Goal: Find contact information: Find contact information

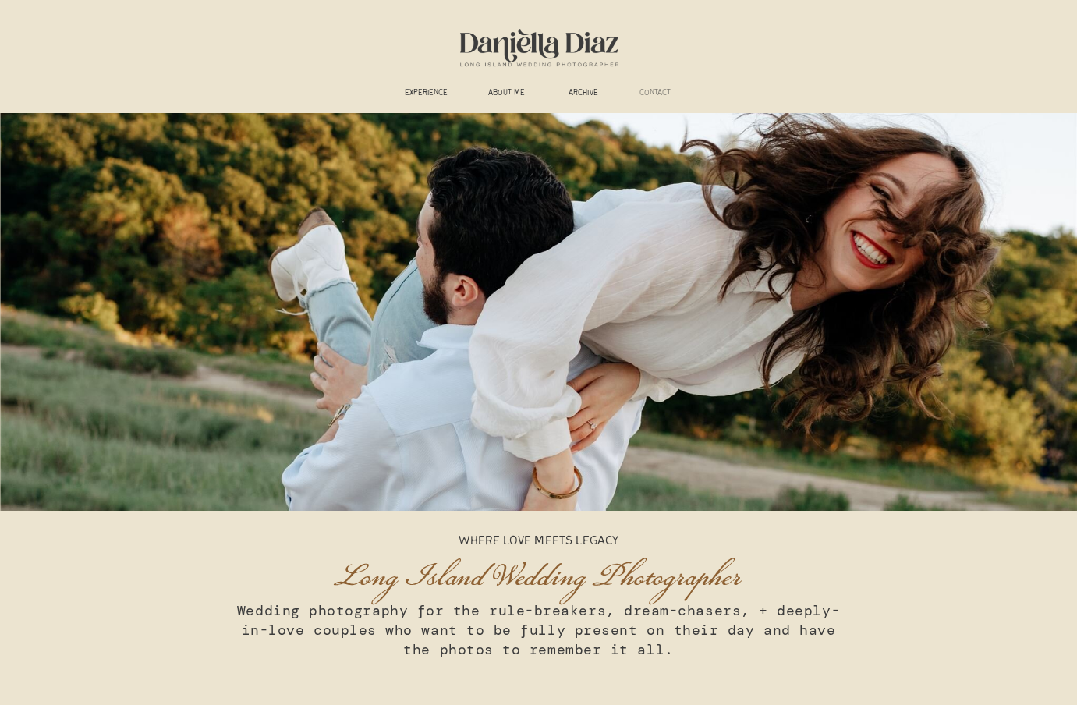
click at [668, 94] on h3 "CONTACT" at bounding box center [655, 94] width 49 height 12
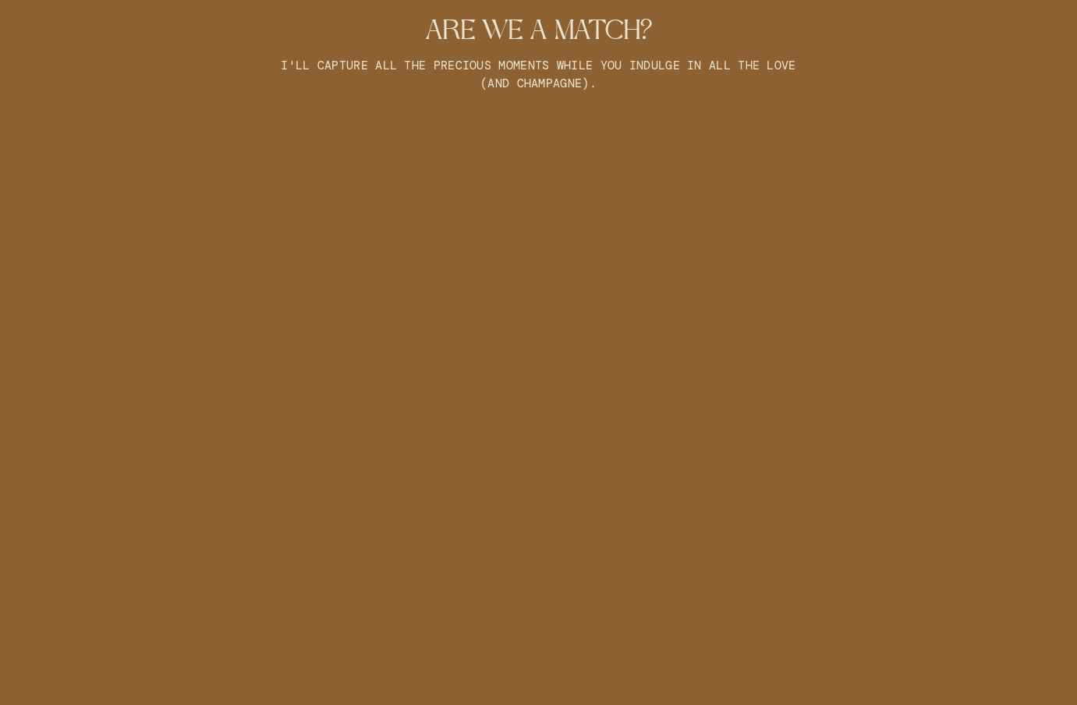
scroll to position [1216, 0]
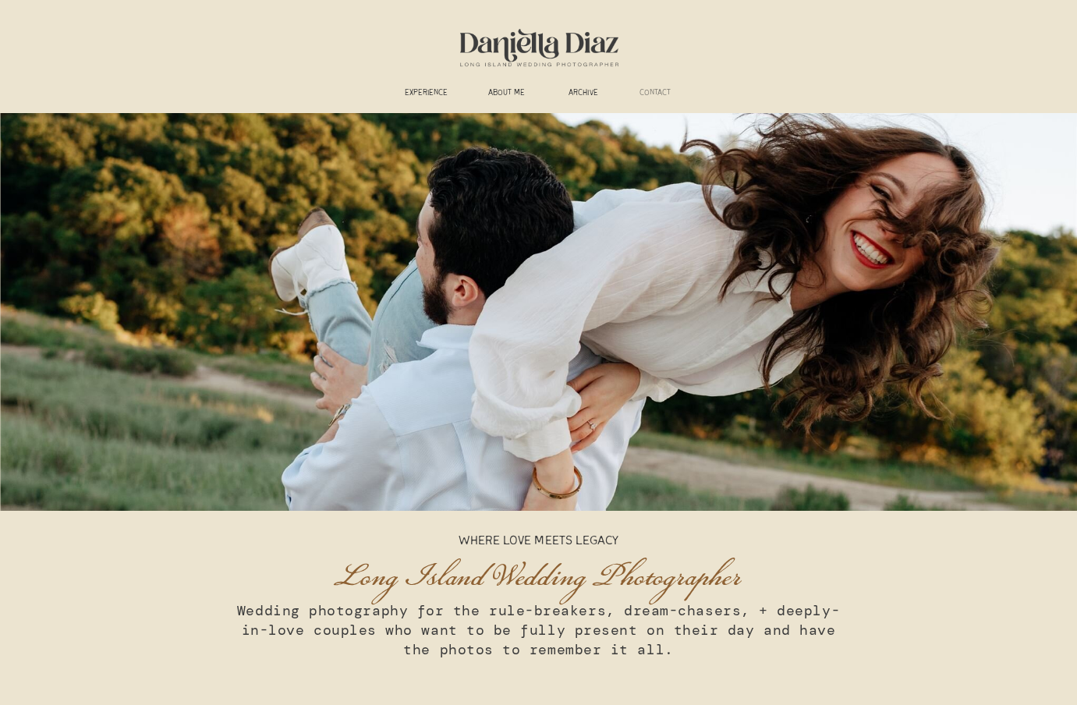
click at [642, 93] on h3 "CONTACT" at bounding box center [655, 94] width 49 height 12
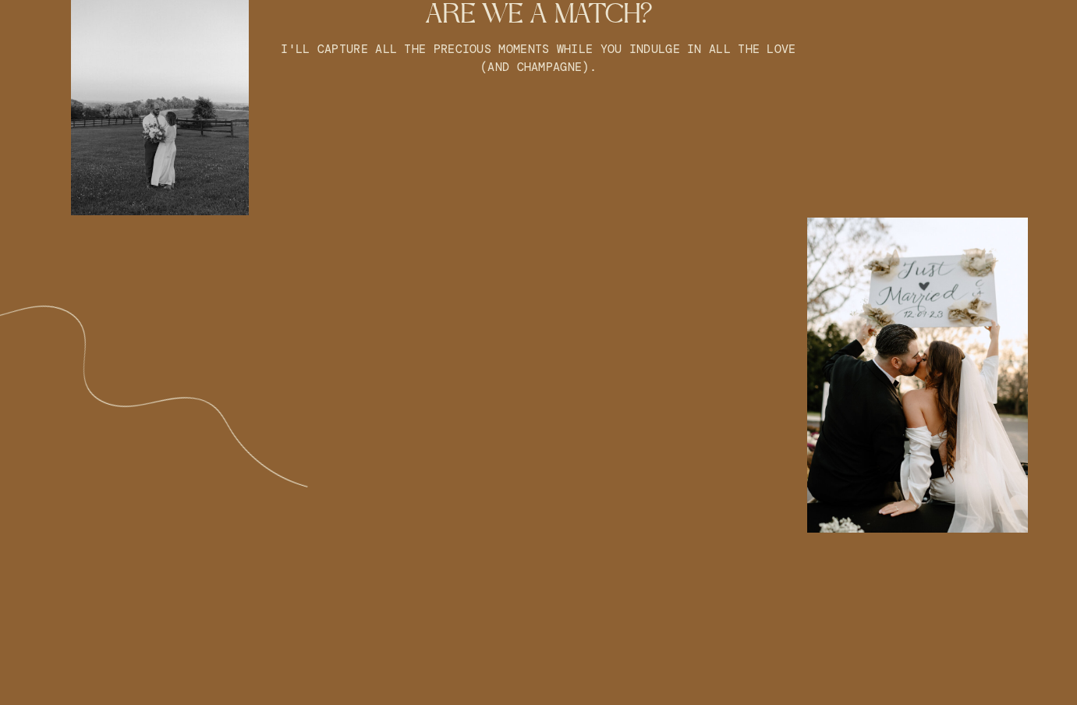
scroll to position [1293, 0]
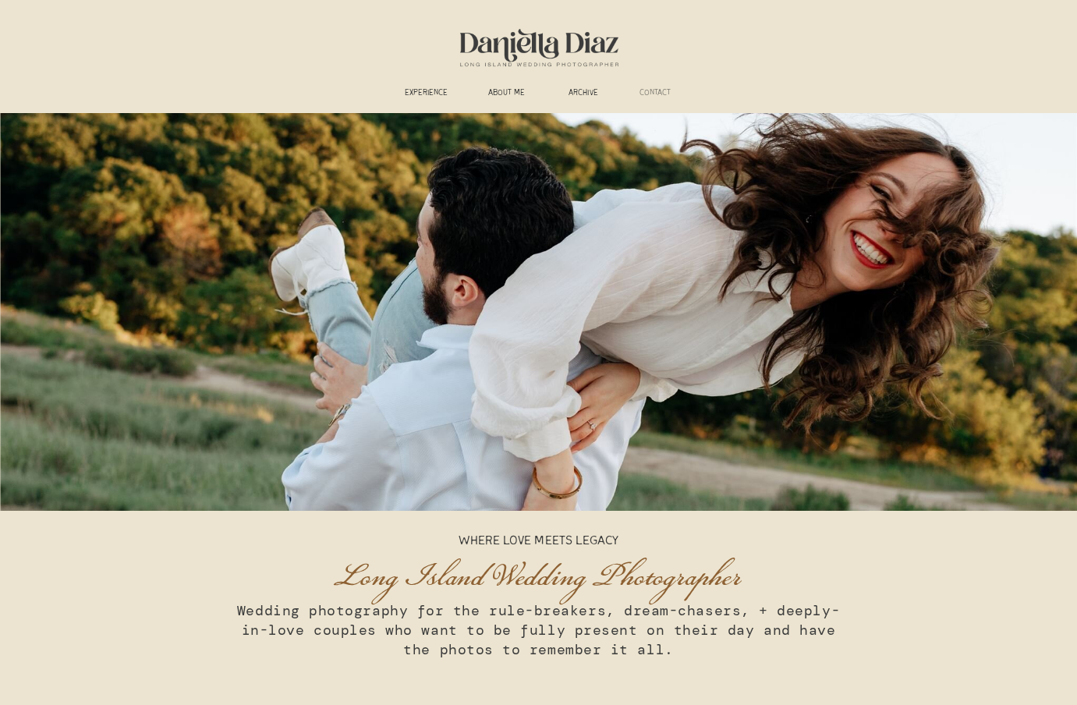
click at [651, 95] on h3 "CONTACT" at bounding box center [655, 94] width 49 height 12
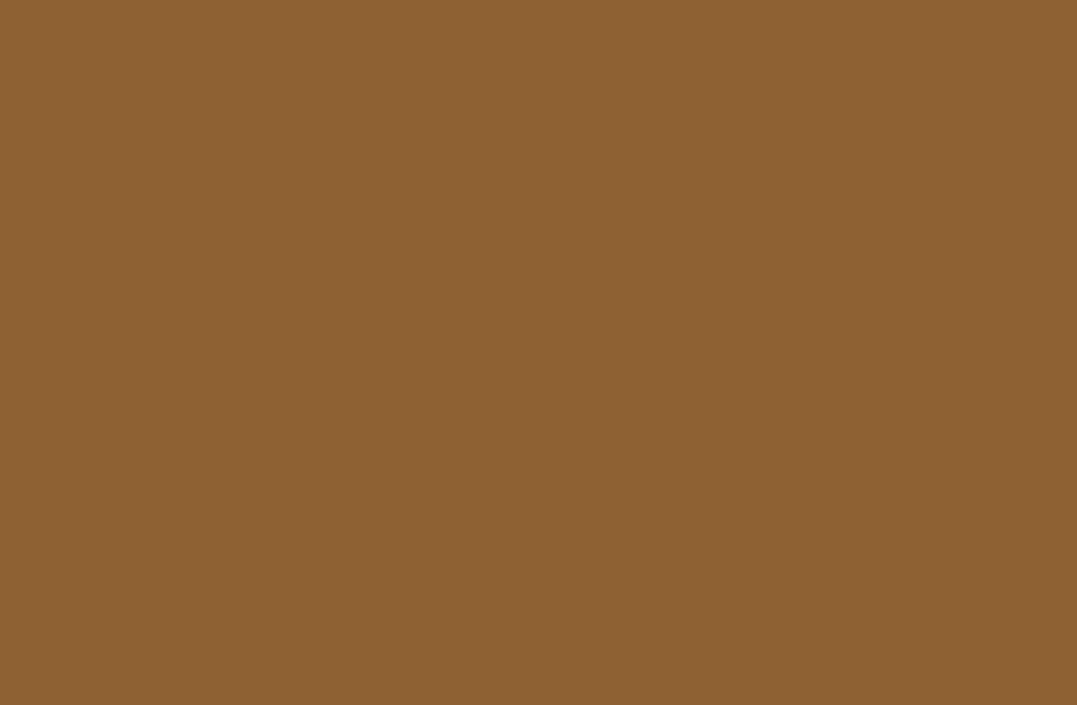
scroll to position [1847, 0]
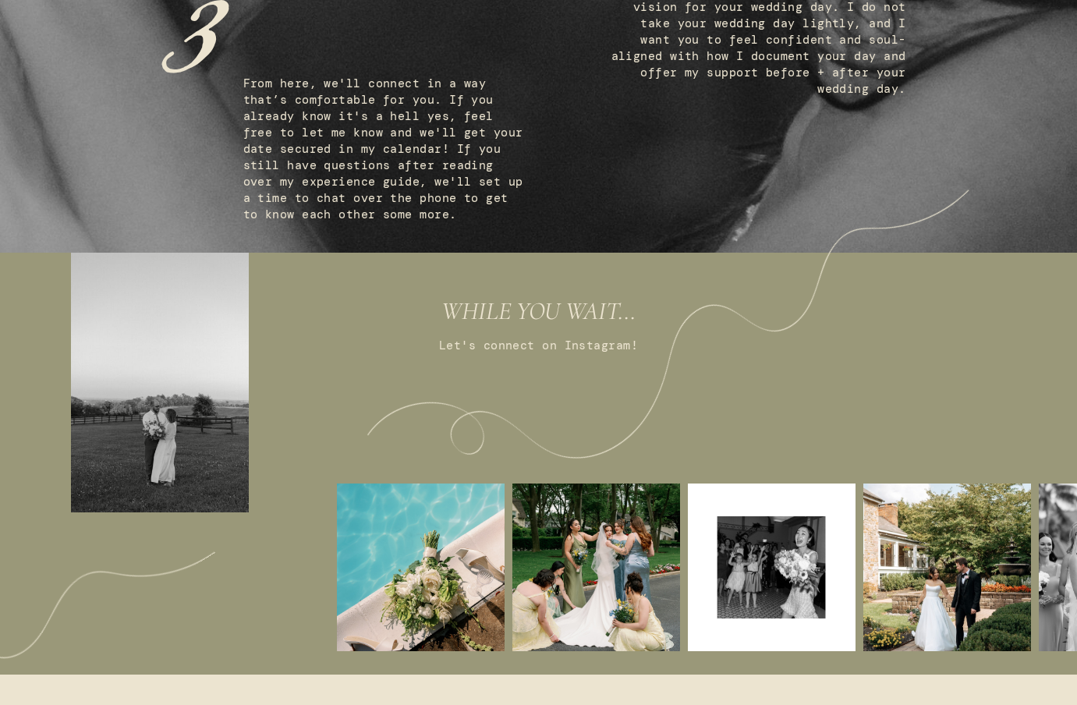
scroll to position [1073, 0]
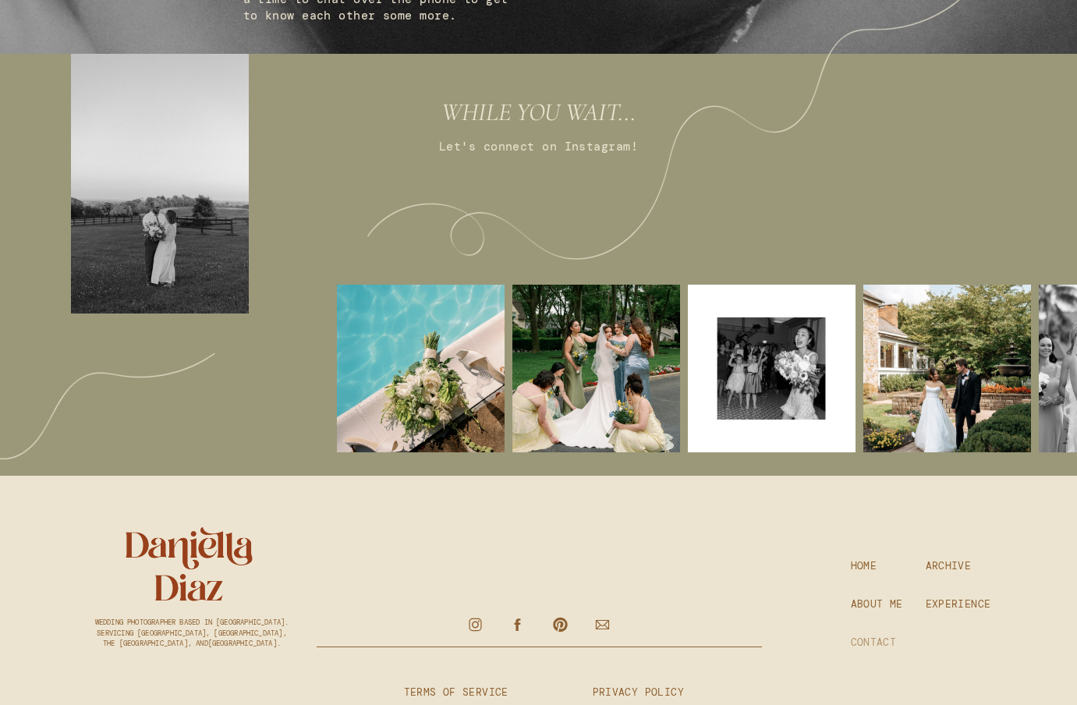
click at [881, 642] on h3 "CONTACT" at bounding box center [876, 643] width 51 height 14
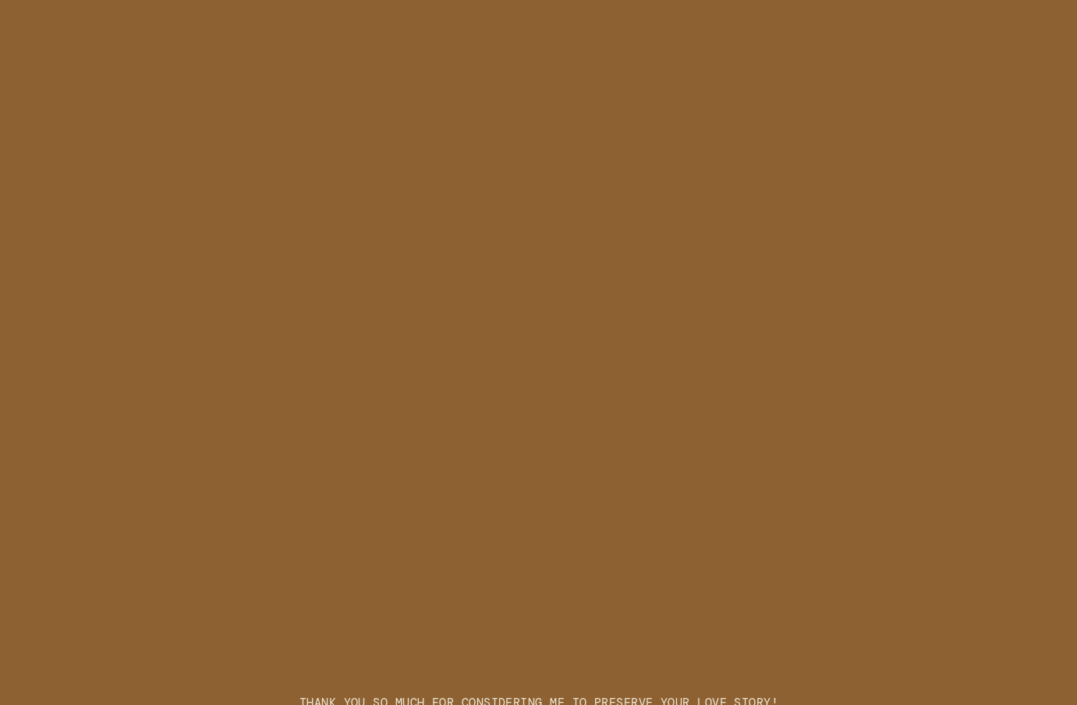
scroll to position [1917, 0]
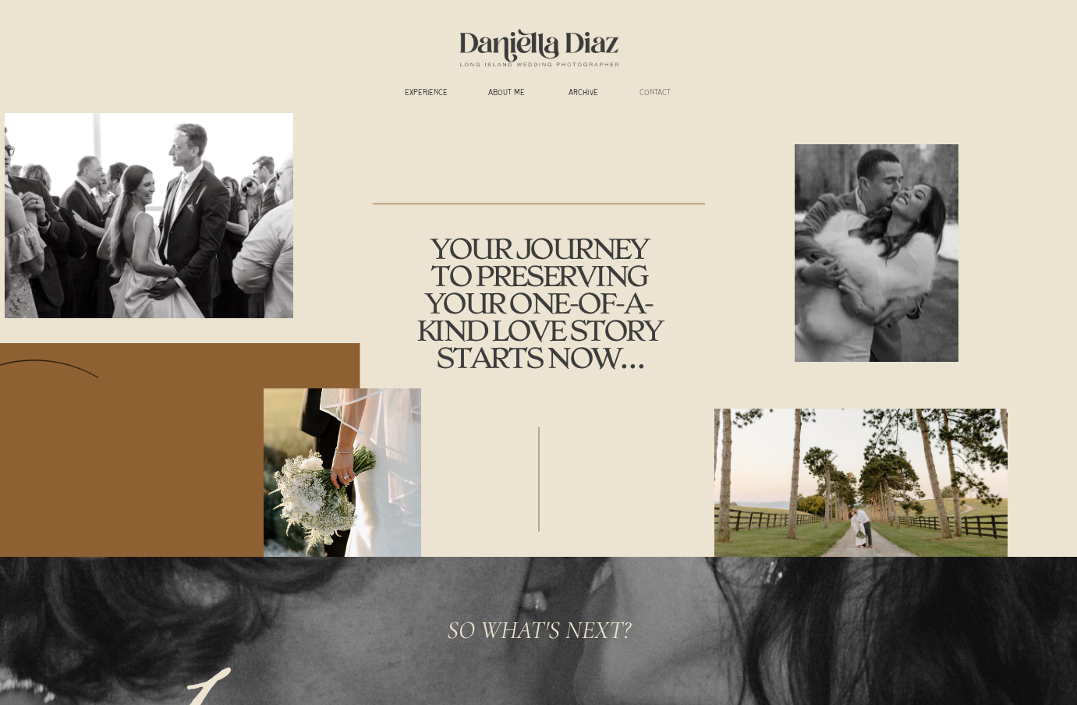
click at [654, 90] on h3 "CONTACT" at bounding box center [655, 94] width 49 height 12
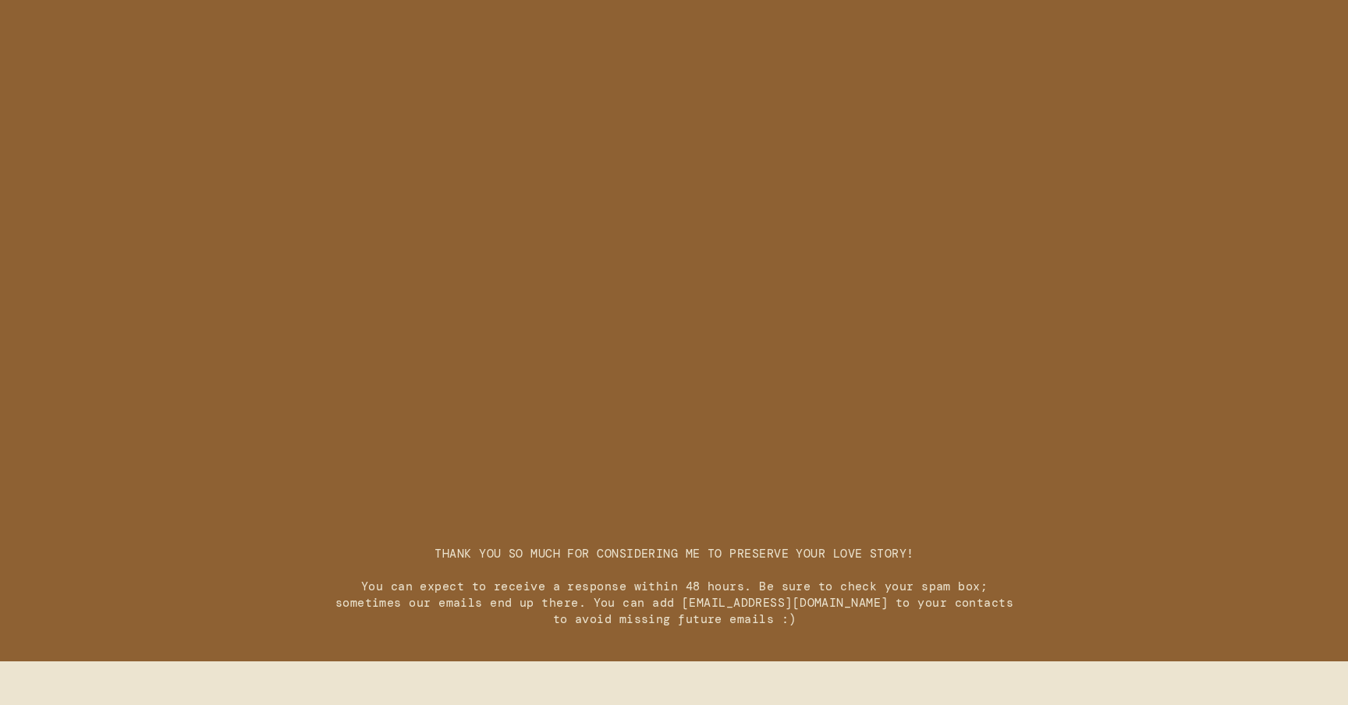
scroll to position [2241, 0]
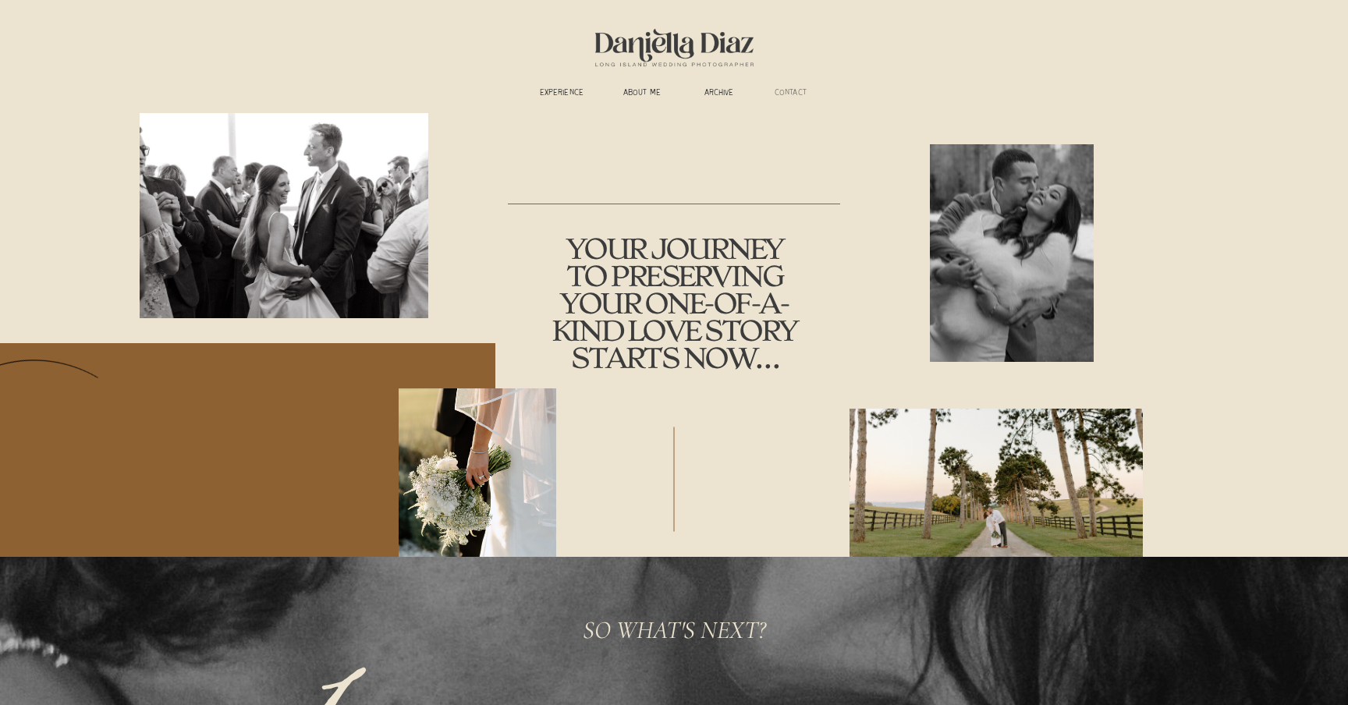
click at [796, 93] on h3 "CONTACT" at bounding box center [790, 94] width 49 height 12
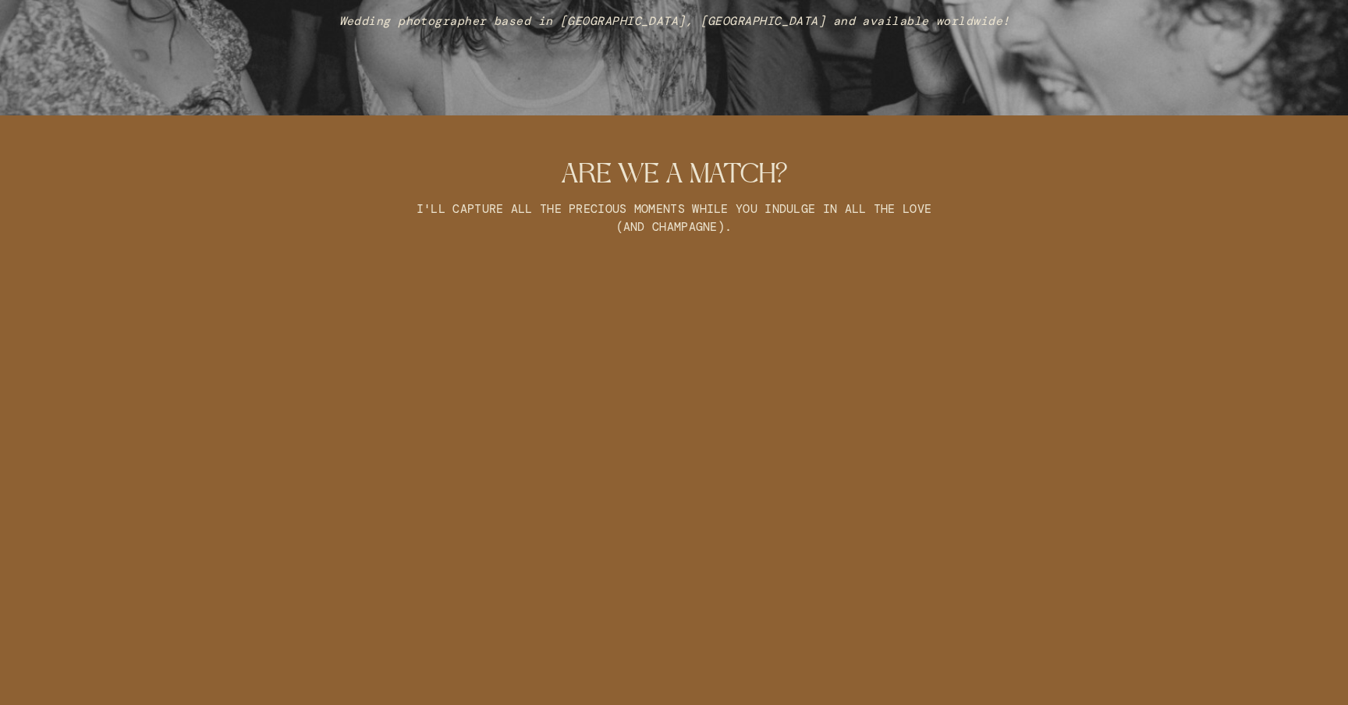
scroll to position [1142, 0]
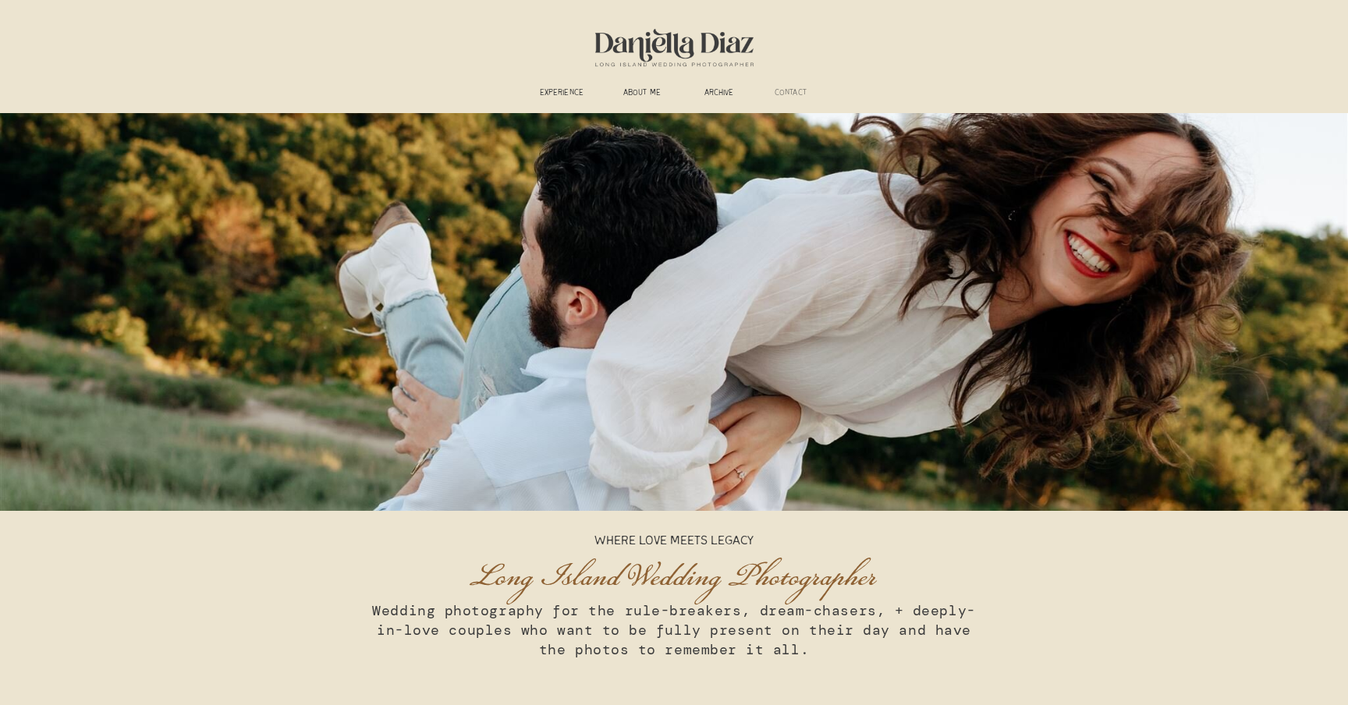
click at [803, 98] on h3 "CONTACT" at bounding box center [790, 94] width 49 height 12
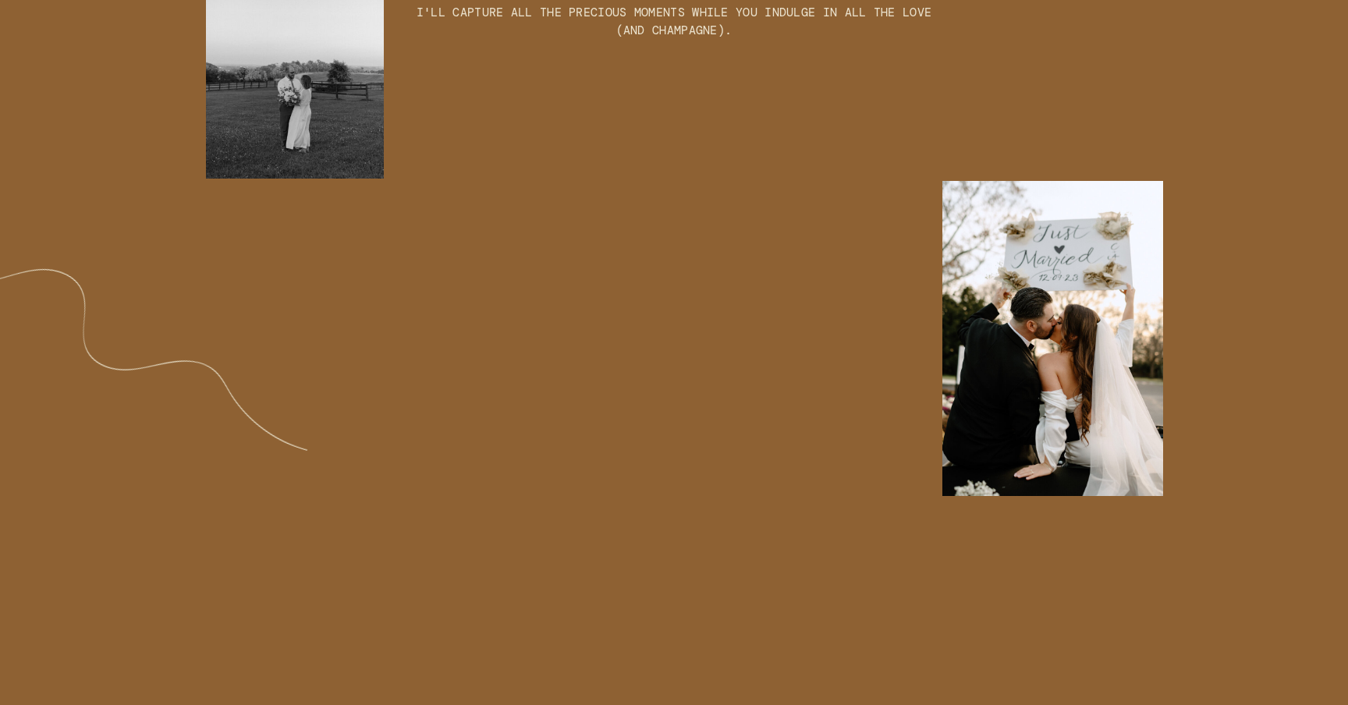
scroll to position [1313, 0]
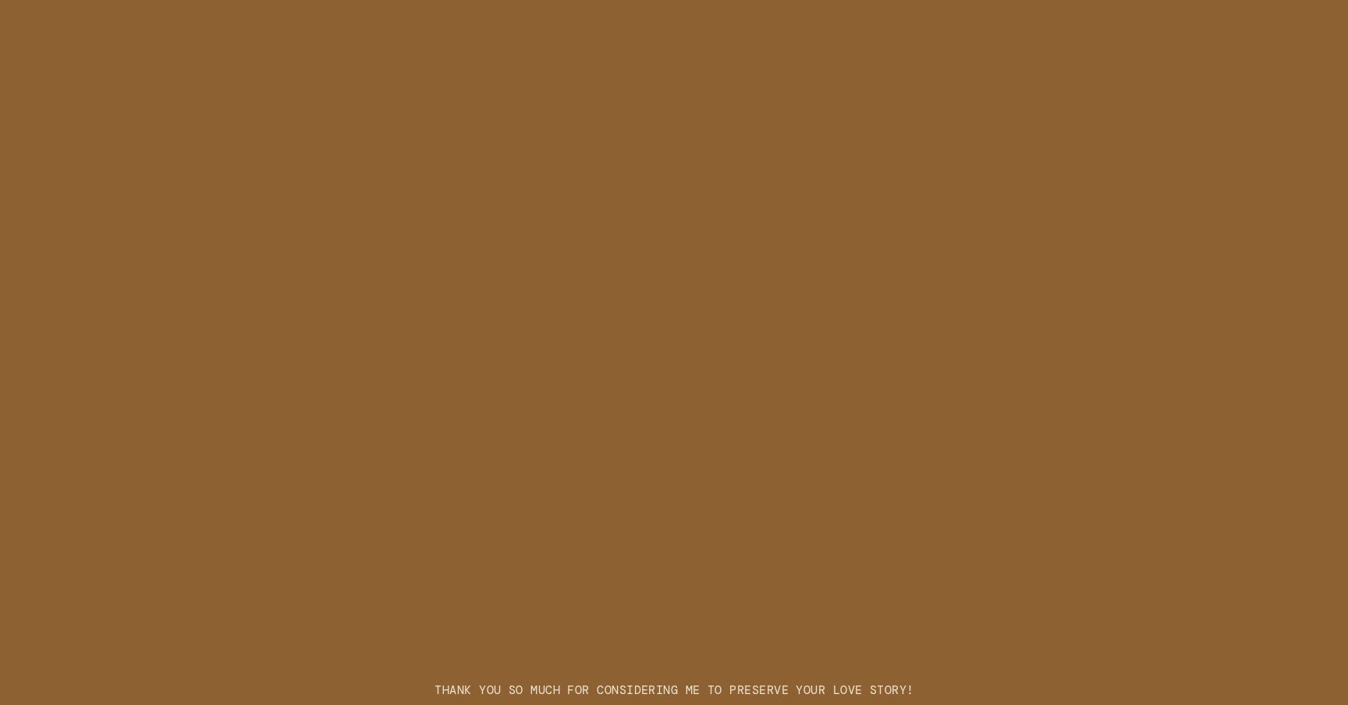
scroll to position [1915, 0]
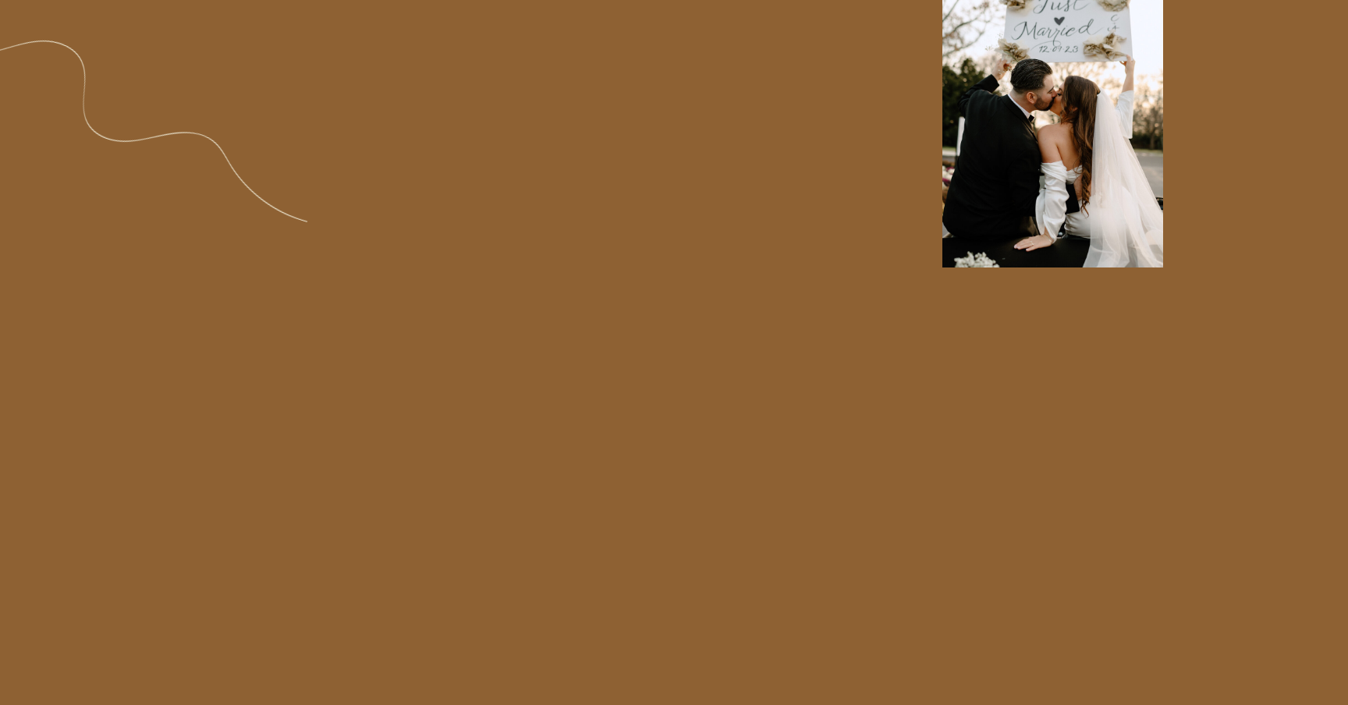
scroll to position [1640, 0]
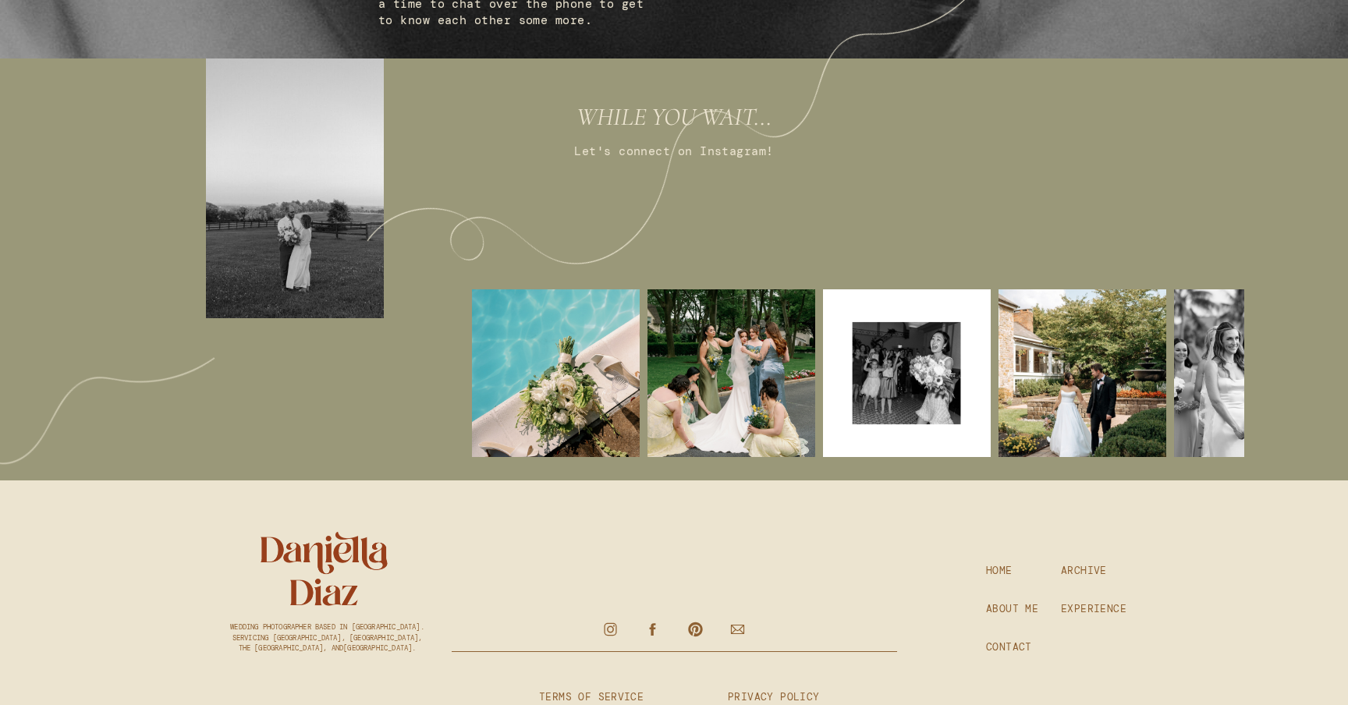
scroll to position [1073, 0]
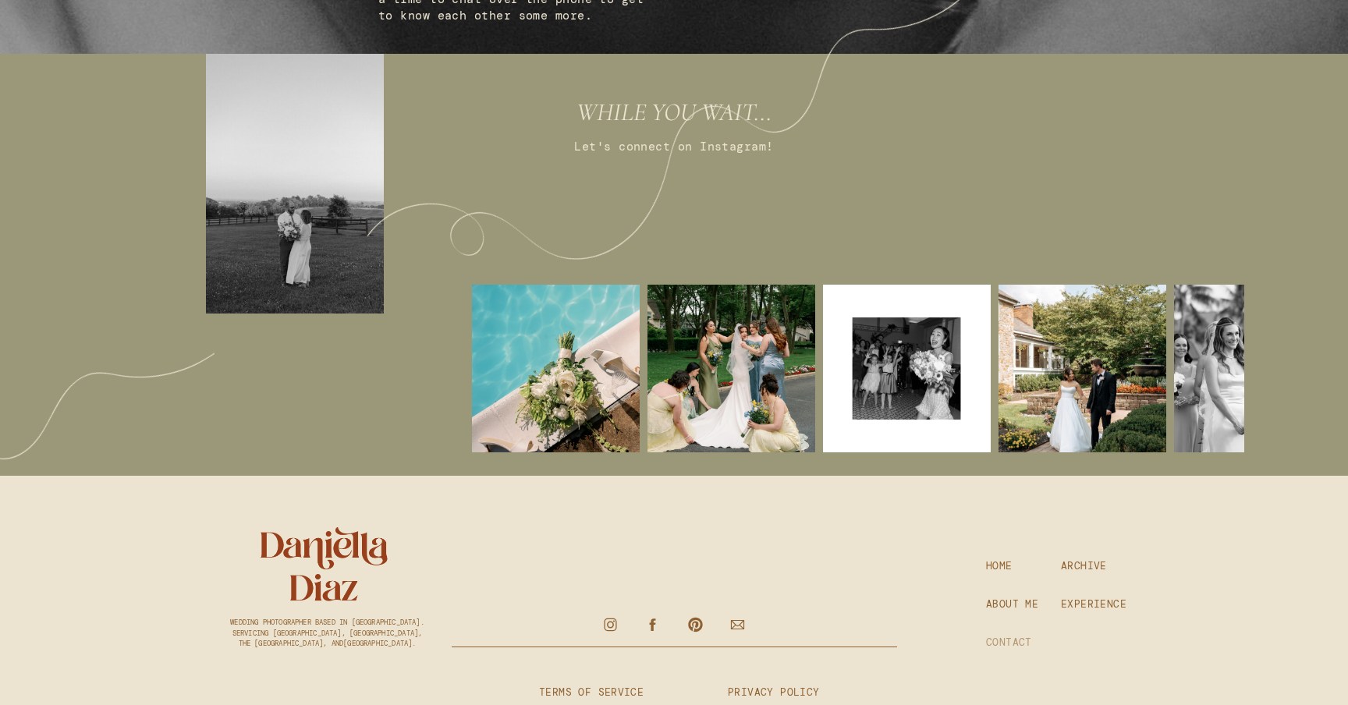
click at [1008, 640] on h3 "CONTACT" at bounding box center [1011, 643] width 51 height 14
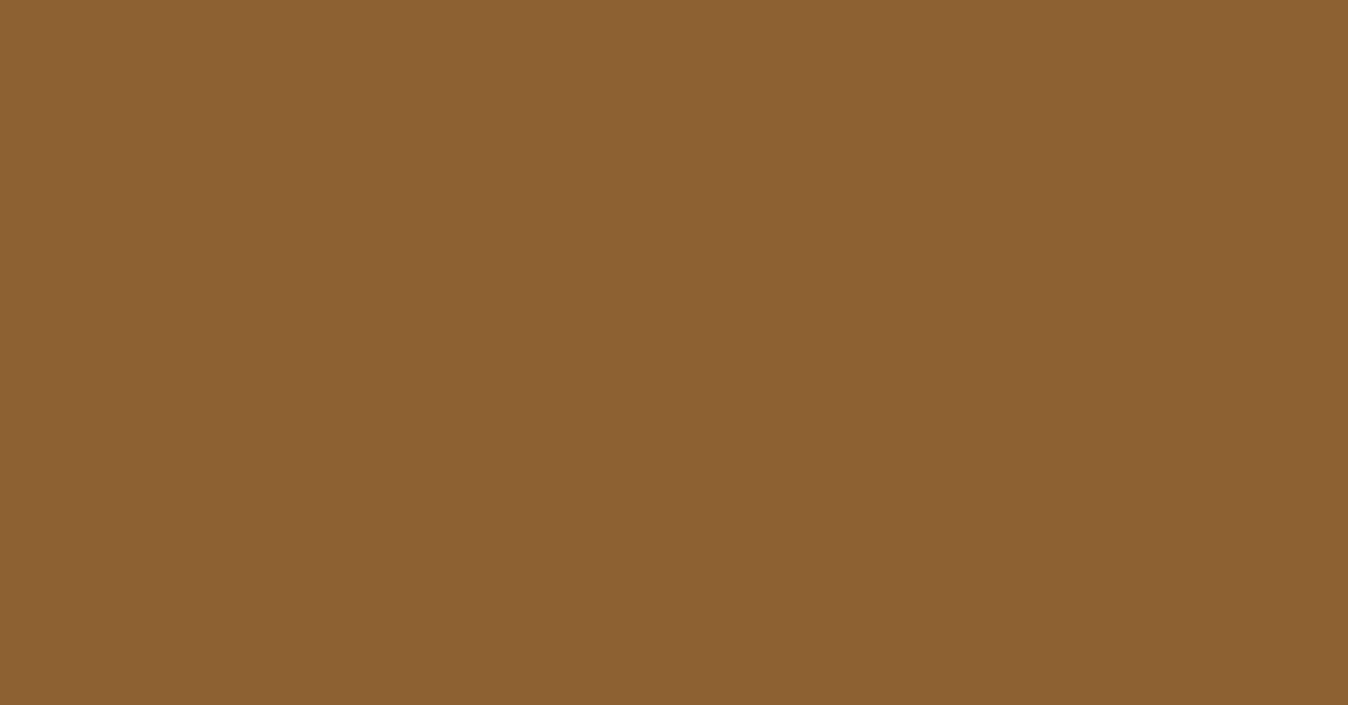
scroll to position [1769, 0]
